Goal: Communication & Community: Ask a question

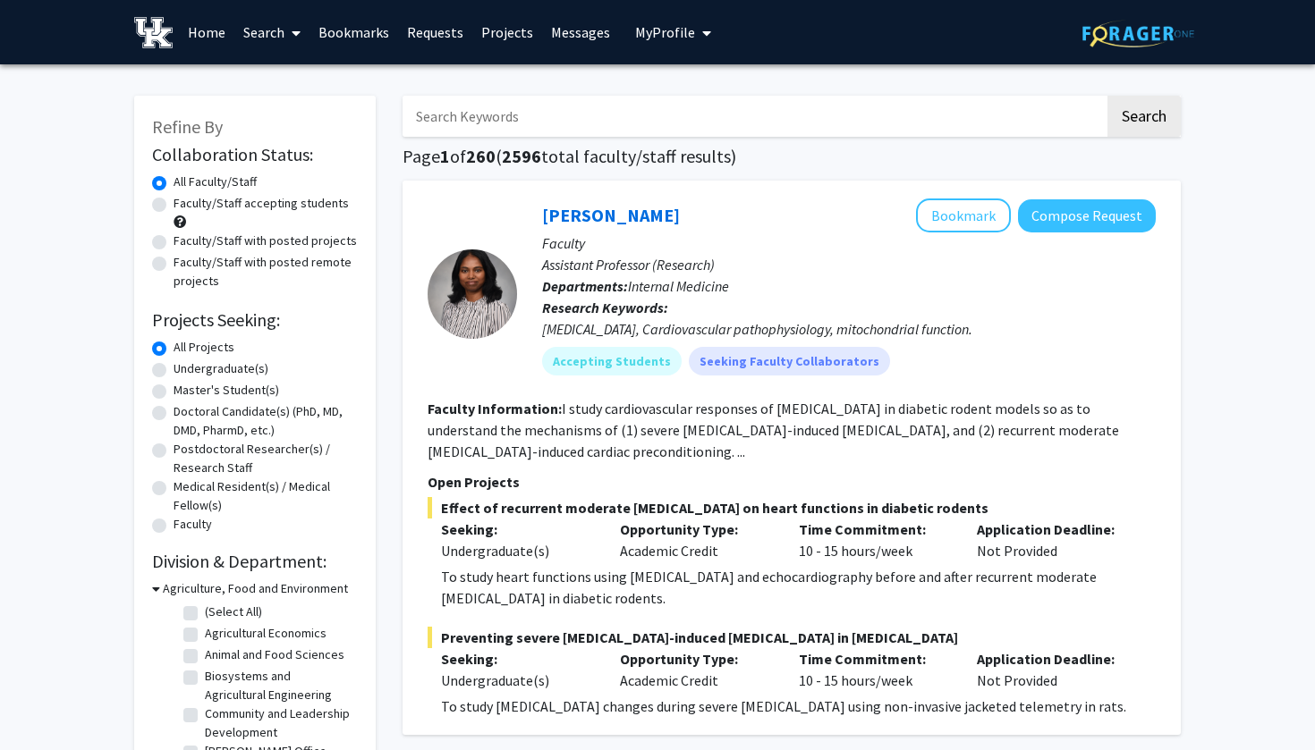
click at [563, 37] on link "Messages" at bounding box center [580, 32] width 77 height 63
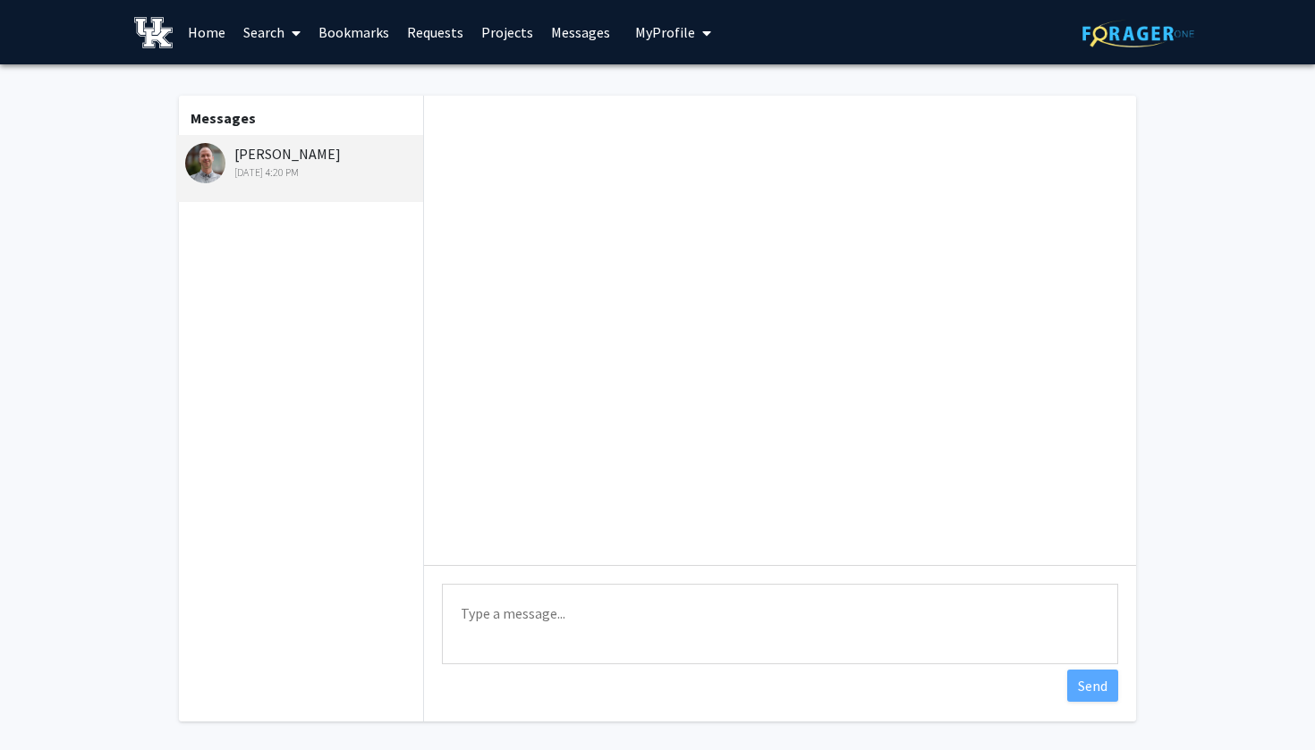
scroll to position [1040, 0]
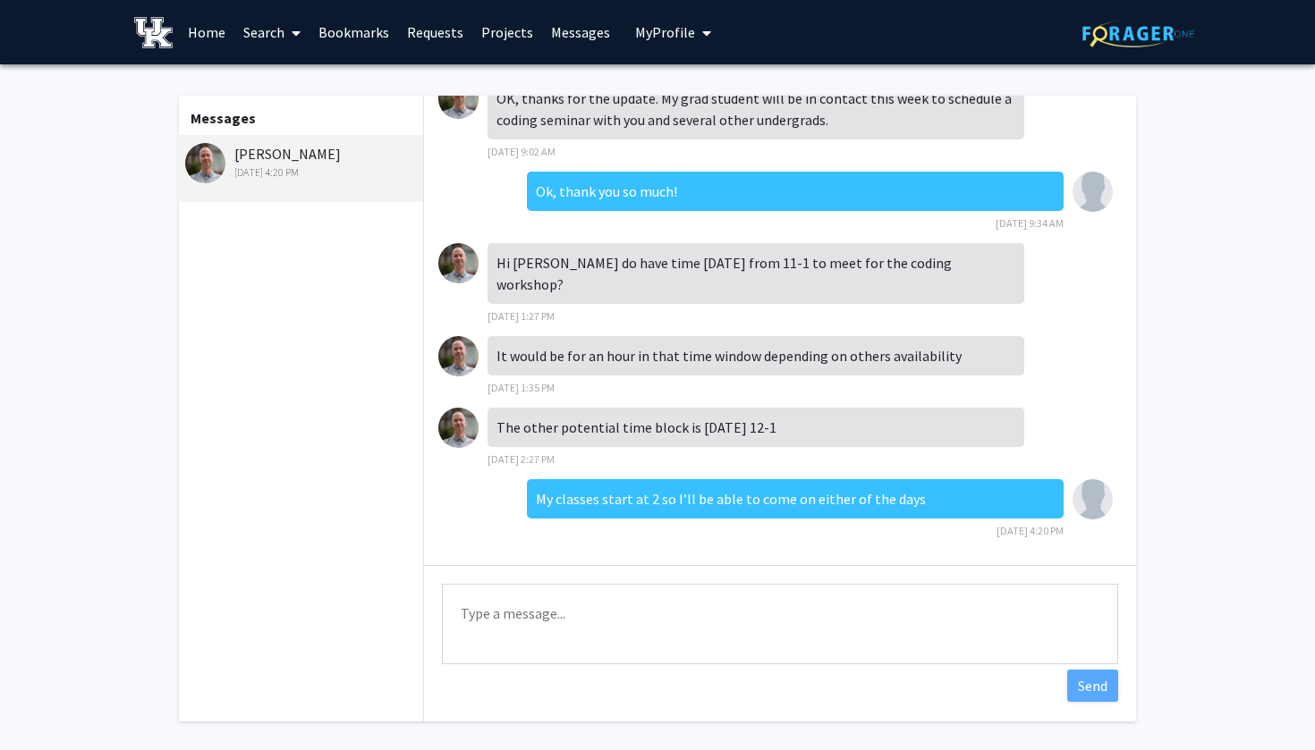
click at [545, 616] on textarea "Type a message" at bounding box center [780, 624] width 676 height 80
click at [460, 614] on textarea "Will the coding workshop be [DATE] or [DATE]?" at bounding box center [780, 624] width 676 height 80
click at [675, 608] on textarea "Will the coding workshop be [DATE] or [DATE]?" at bounding box center [780, 624] width 676 height 80
click at [791, 619] on textarea "Will the coding workshop be [DATE] or [DATE]?" at bounding box center [780, 624] width 676 height 80
click at [1174, 497] on fg-messaging "Messages [PERSON_NAME] [DATE] 4:20 PM Hi [PERSON_NAME], sorry for the slow repl…" at bounding box center [657, 413] width 1315 height 698
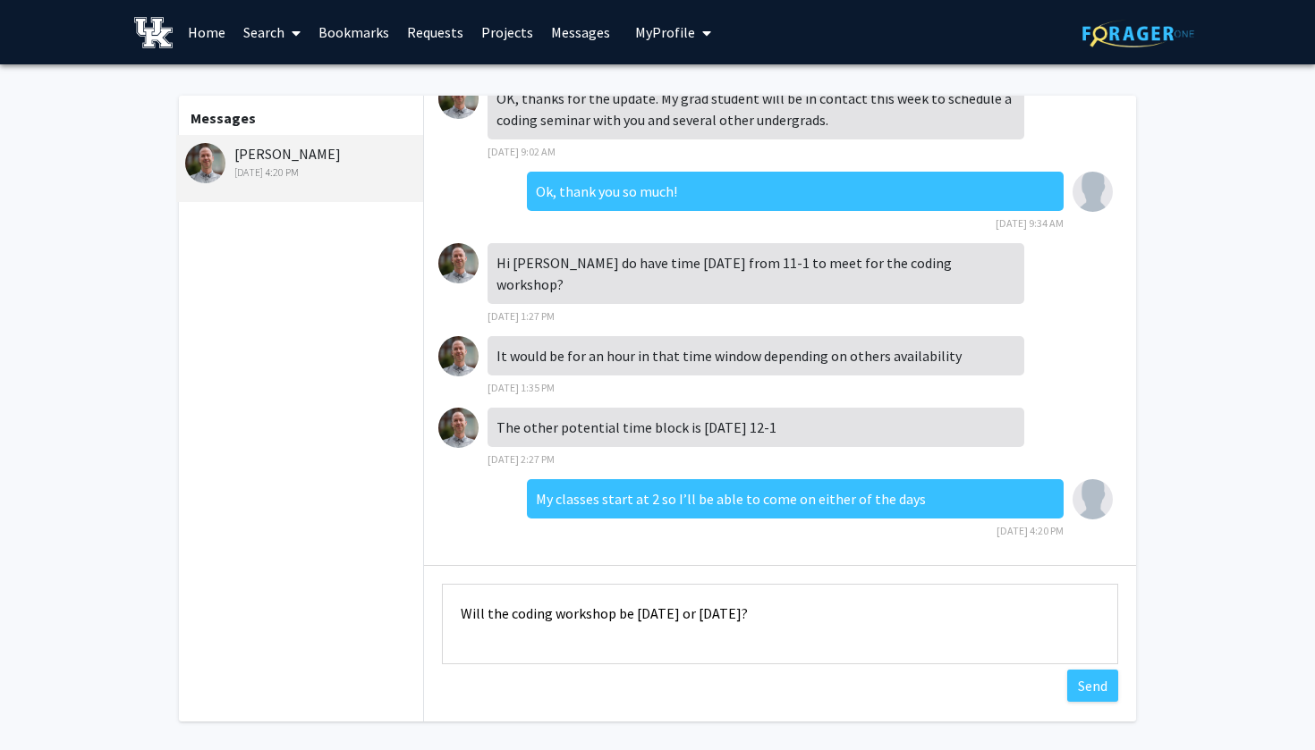
click at [783, 622] on textarea "Will the coding workshop be [DATE] or [DATE]?" at bounding box center [780, 624] width 676 height 80
type textarea "Will the coding workshop be [DATE] or [DATE]?"
click at [1164, 611] on fg-messaging "Messages [PERSON_NAME] [DATE] 4:20 PM Hi [PERSON_NAME], sorry for the slow repl…" at bounding box center [657, 413] width 1315 height 698
click at [761, 619] on textarea "Will the coding workshop be [DATE] or [DATE]?" at bounding box center [780, 624] width 676 height 80
click at [816, 619] on textarea "Will the coding workshop be [DATE] or [DATE]?" at bounding box center [780, 624] width 676 height 80
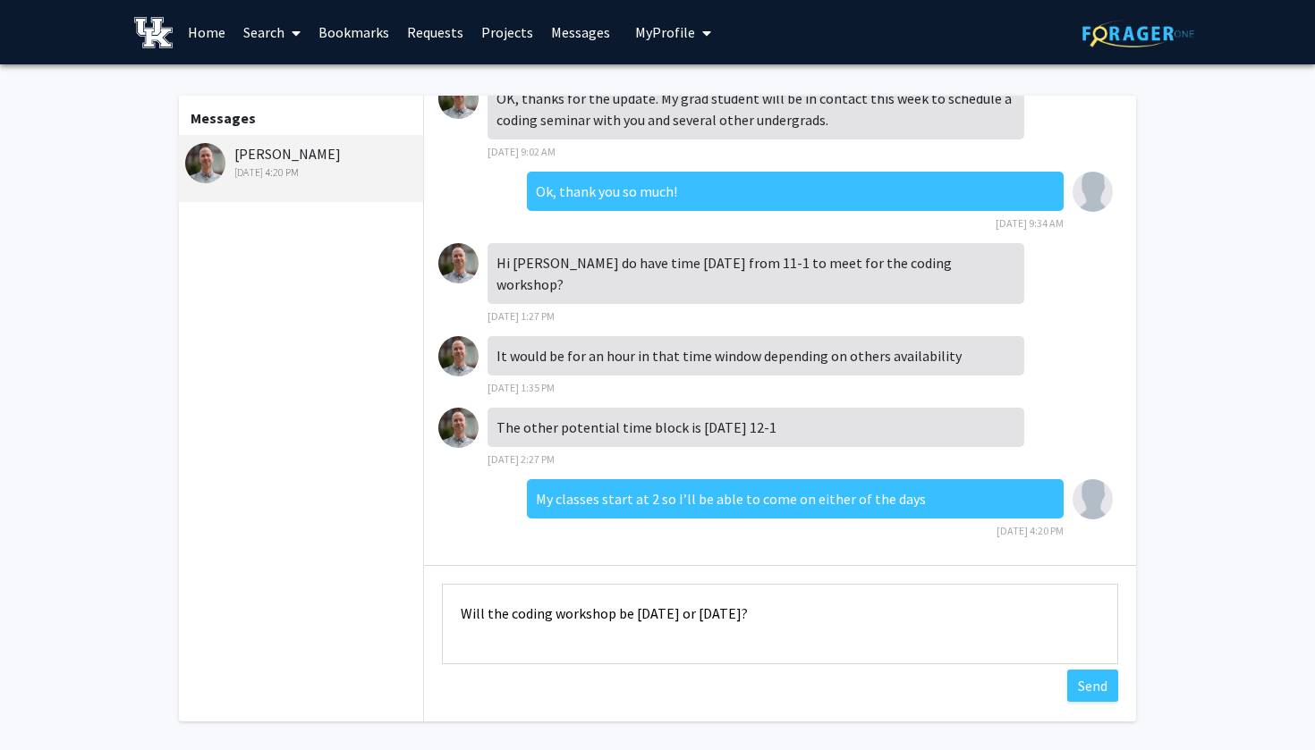
click at [1151, 528] on div "Messages [PERSON_NAME] [DATE] 4:20 PM Hi [PERSON_NAME], sorry for the slow repl…" at bounding box center [657, 409] width 989 height 626
click at [766, 614] on textarea "Will the coding workshop be [DATE] or [DATE]?" at bounding box center [780, 624] width 676 height 80
click at [800, 618] on textarea "Will the coding workshop be [DATE] or [DATE]?" at bounding box center [780, 624] width 676 height 80
click at [1097, 684] on button "Send" at bounding box center [1092, 686] width 51 height 32
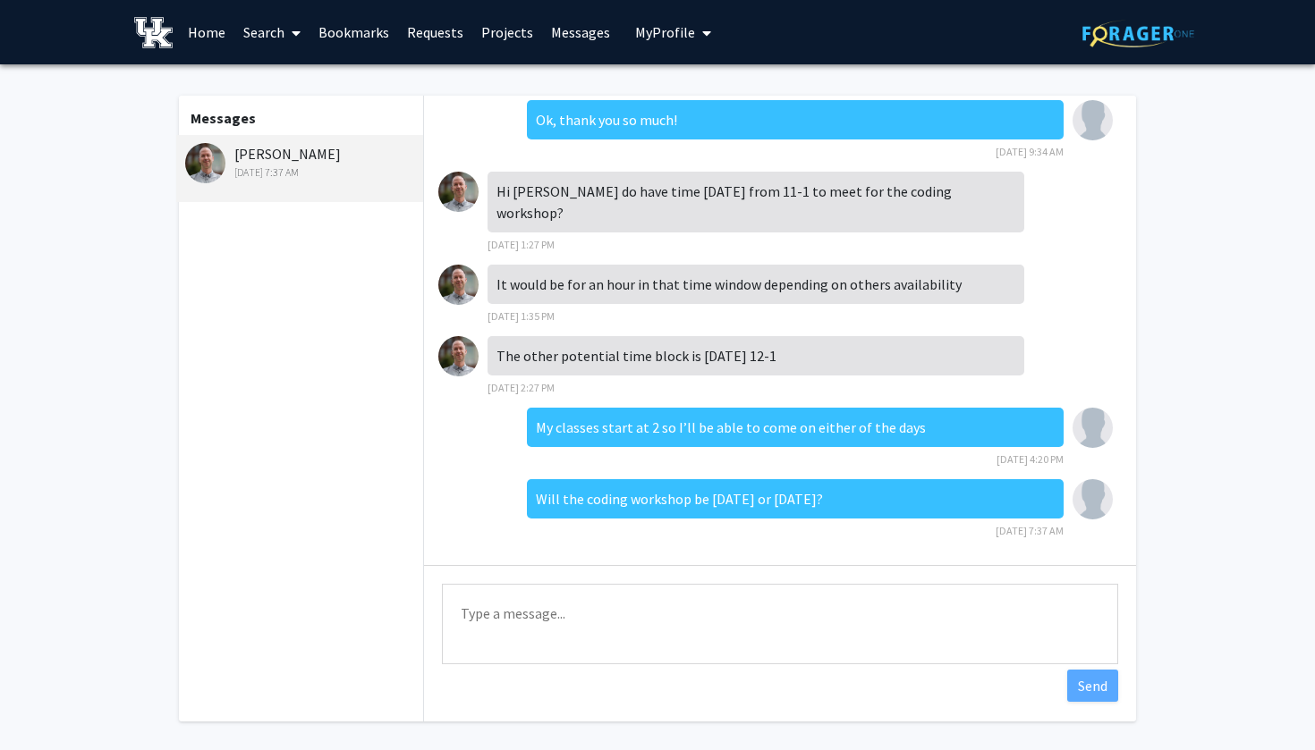
scroll to position [0, 0]
